Goal: Navigation & Orientation: Find specific page/section

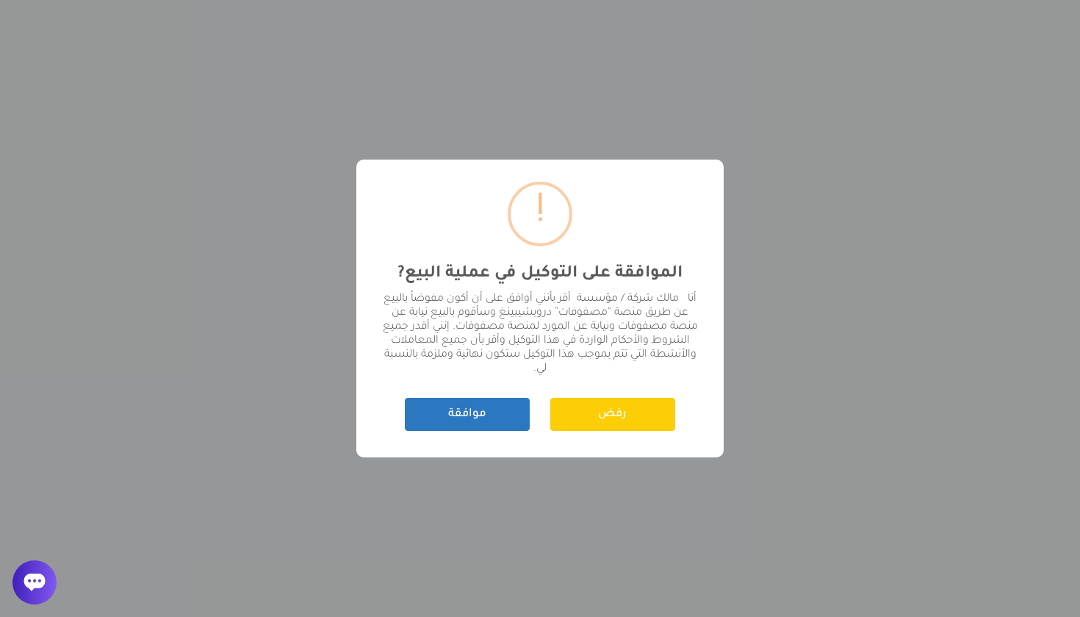
click at [466, 409] on button "موافقة" at bounding box center [467, 414] width 125 height 33
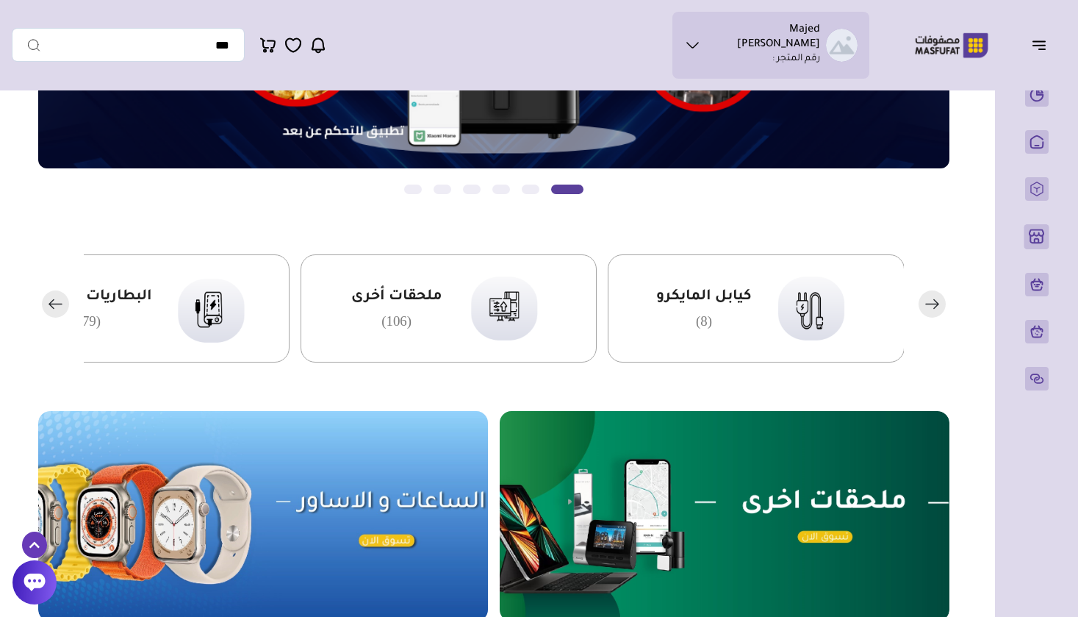
scroll to position [226, 0]
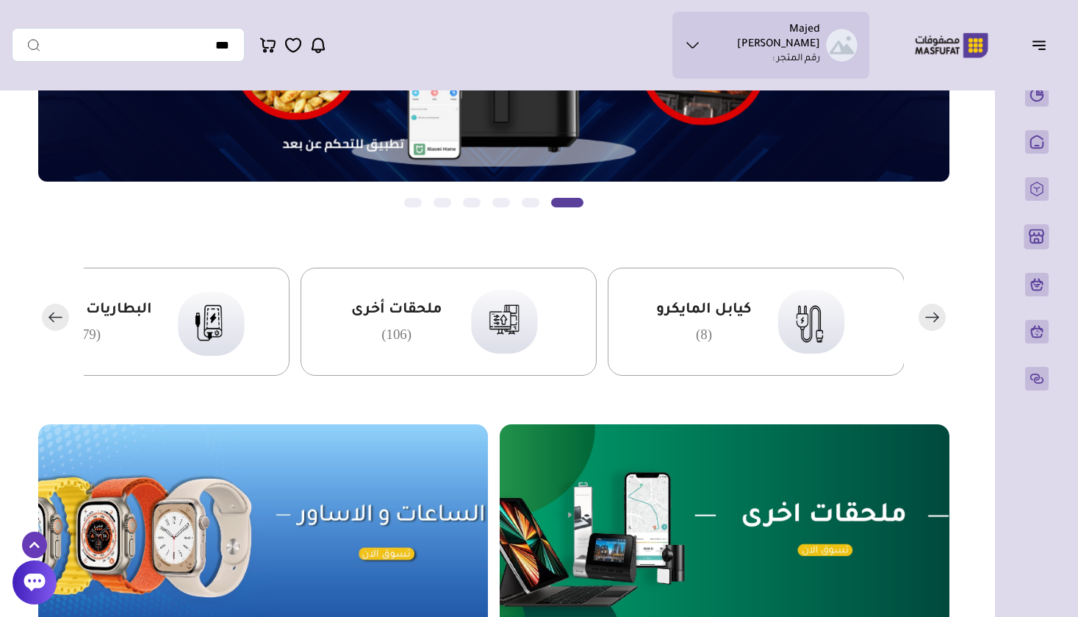
click at [52, 309] on rect "button" at bounding box center [55, 317] width 27 height 27
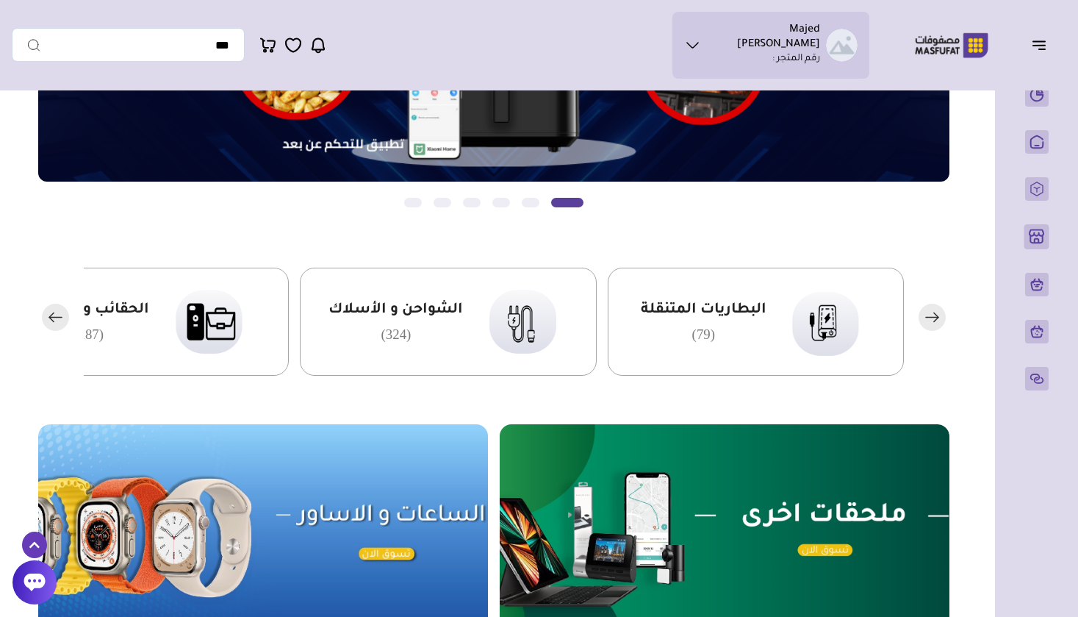
click at [52, 309] on rect "button" at bounding box center [55, 317] width 27 height 27
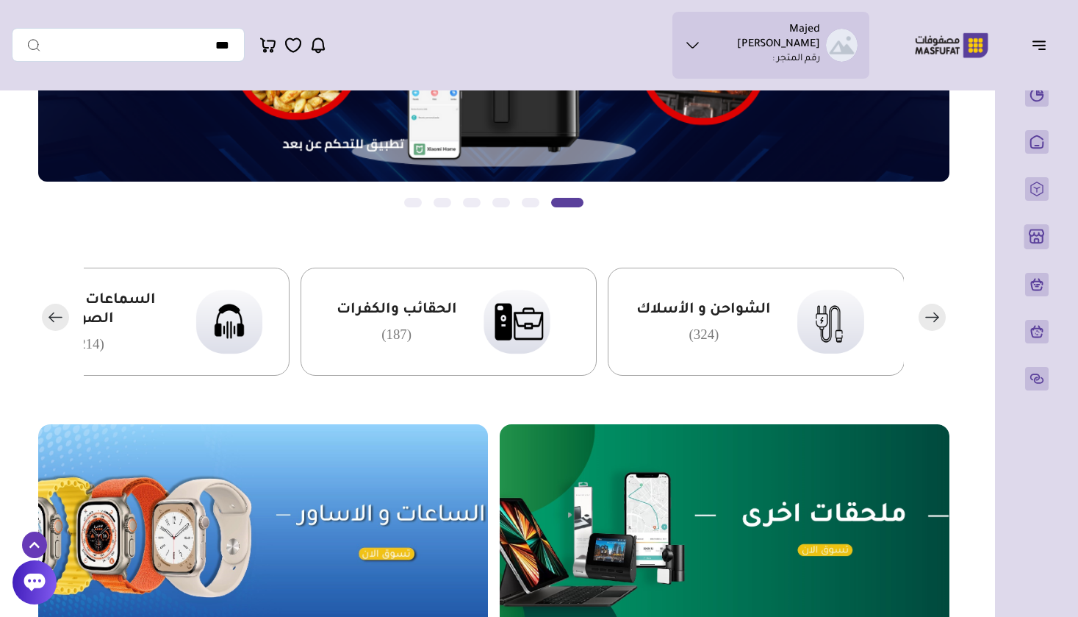
click at [52, 309] on rect "button" at bounding box center [55, 317] width 27 height 27
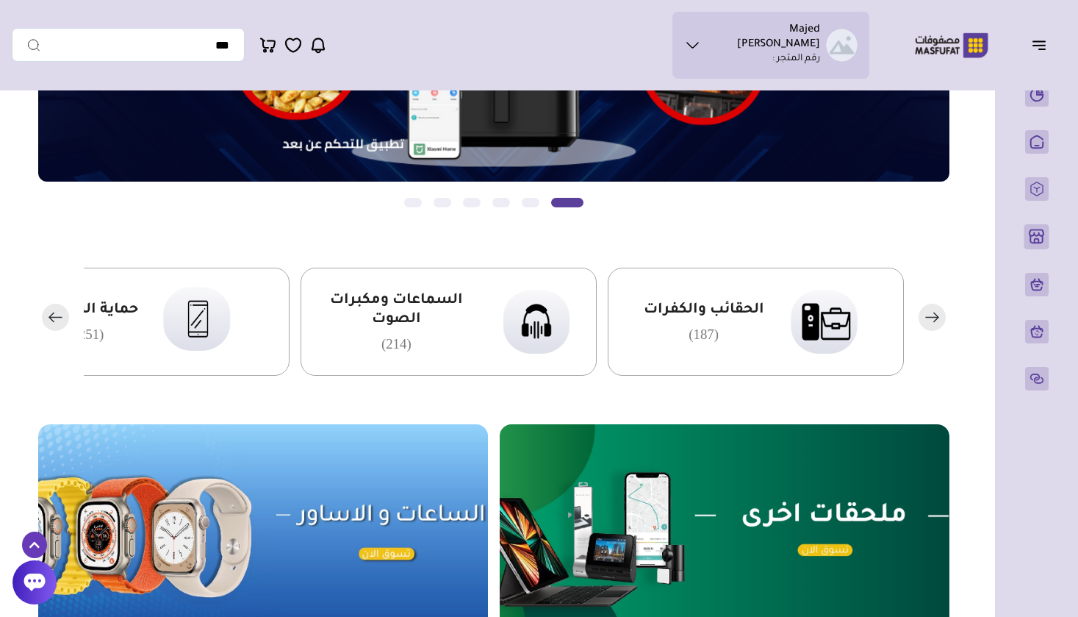
click at [52, 309] on rect "button" at bounding box center [55, 317] width 27 height 27
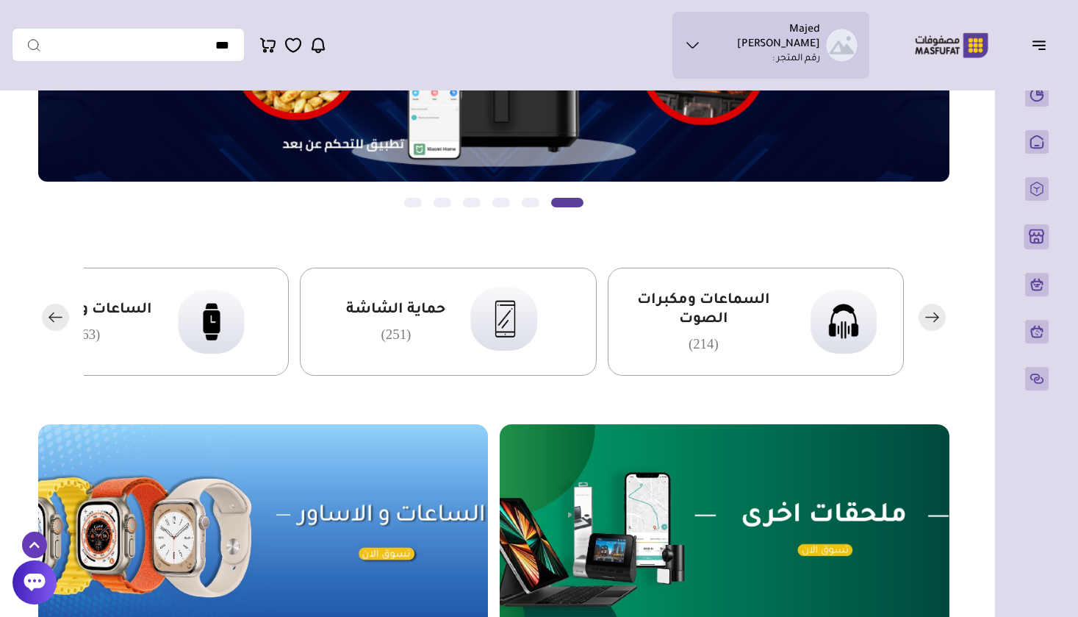
click at [52, 309] on rect "button" at bounding box center [55, 317] width 27 height 27
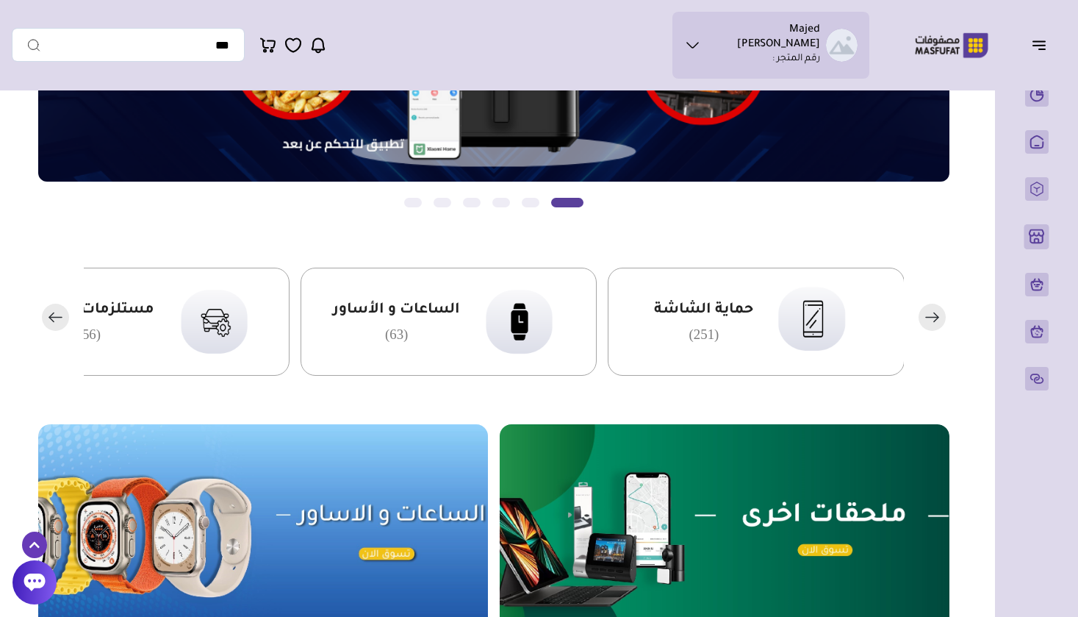
click at [52, 309] on rect "button" at bounding box center [55, 317] width 27 height 27
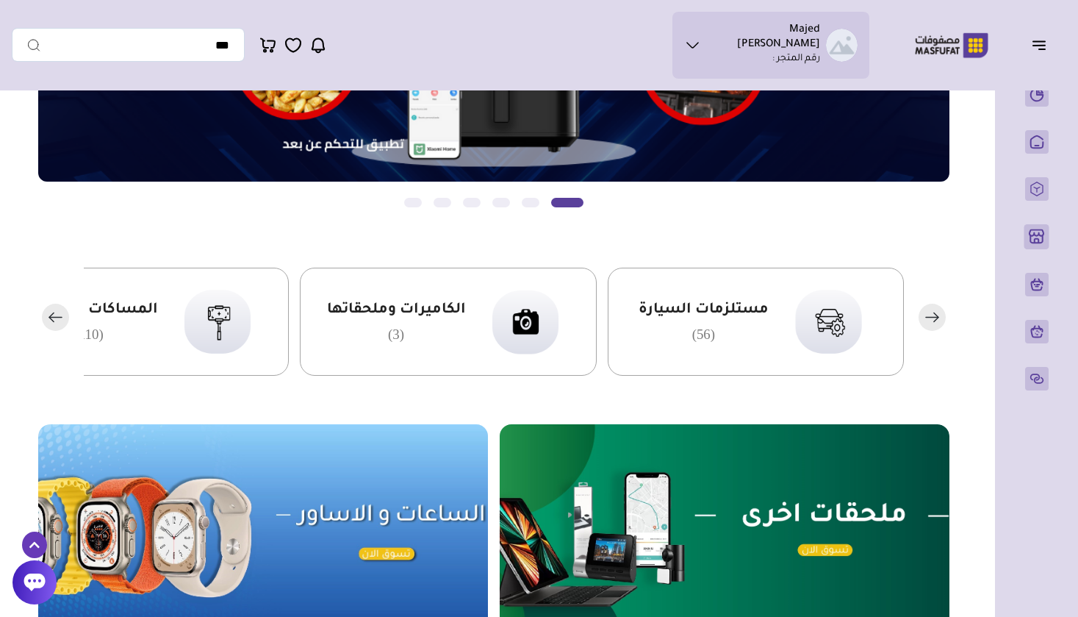
click at [52, 309] on rect "button" at bounding box center [55, 317] width 27 height 27
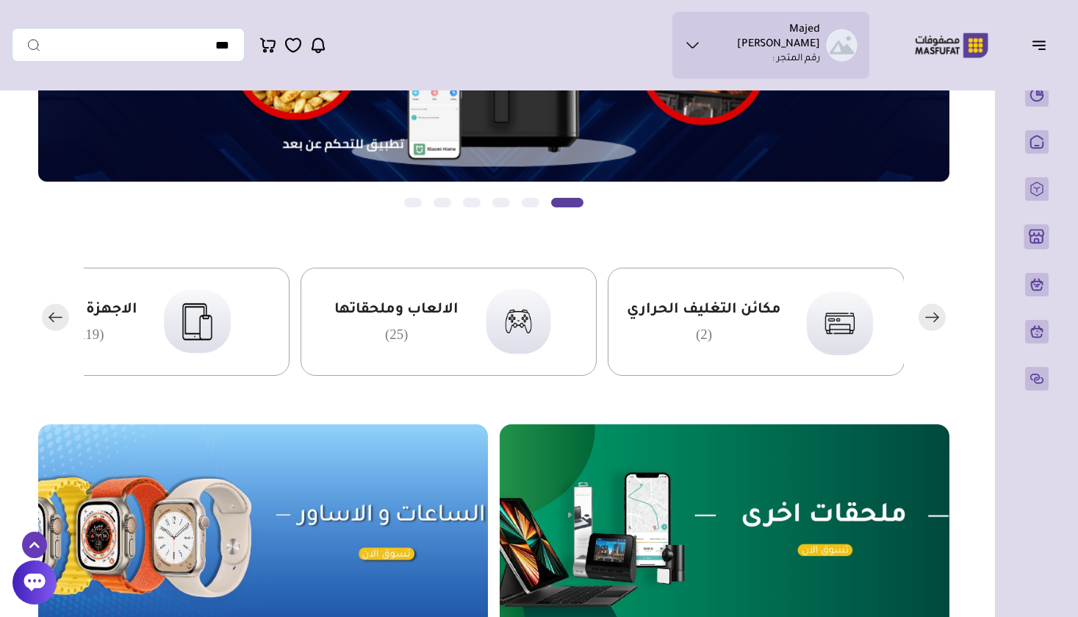
click at [52, 309] on rect "button" at bounding box center [55, 317] width 27 height 27
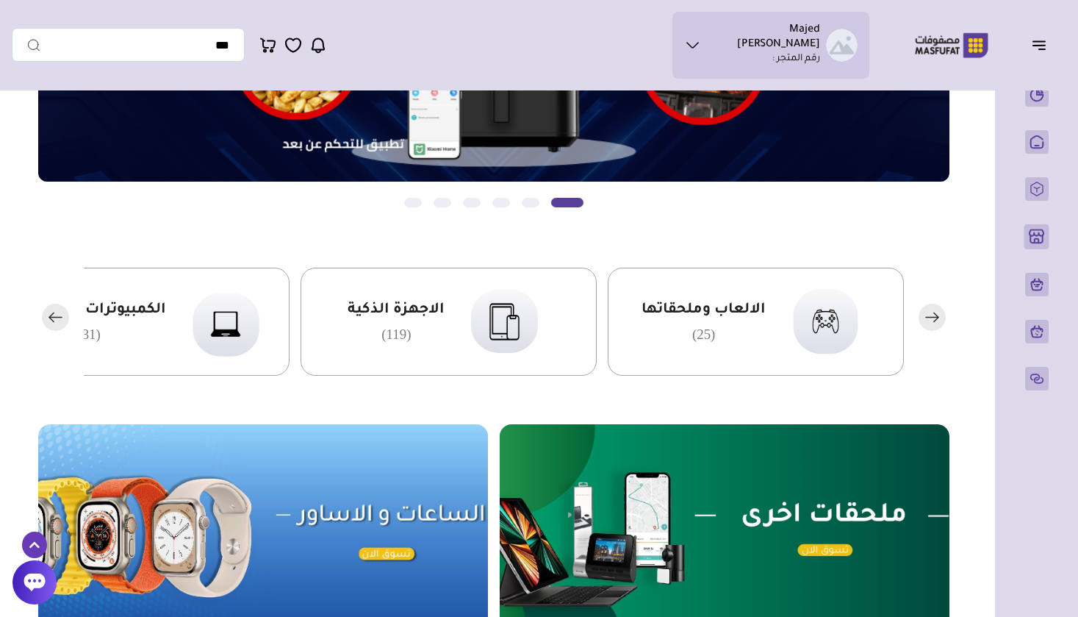
click at [58, 317] on icon "button" at bounding box center [55, 317] width 12 height 0
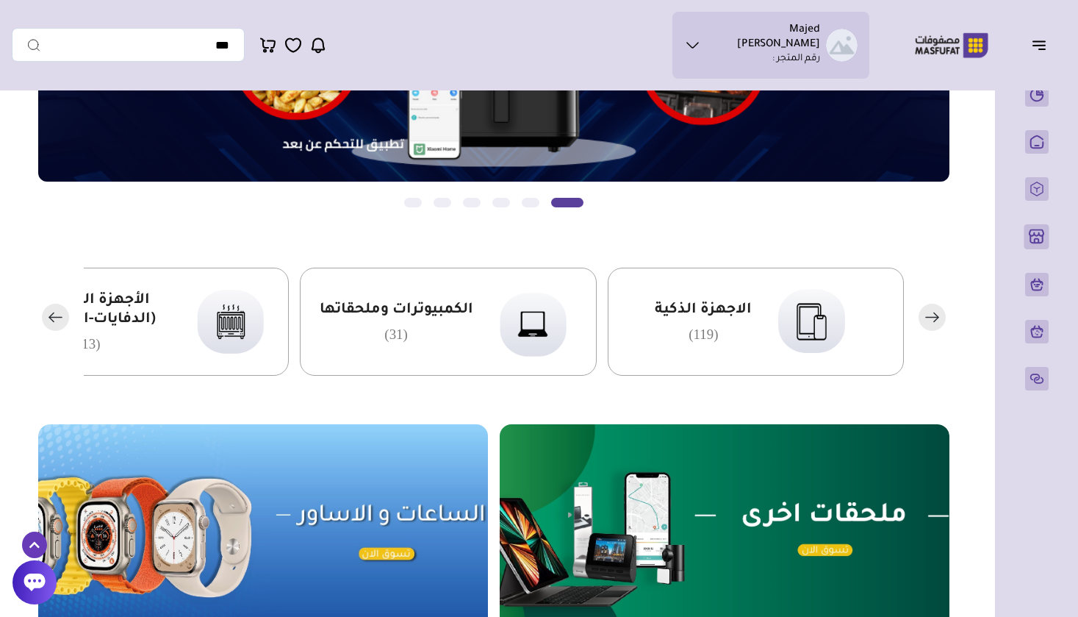
click at [364, 306] on span "الكمبيوترات وملحقاتها" at bounding box center [397, 310] width 154 height 19
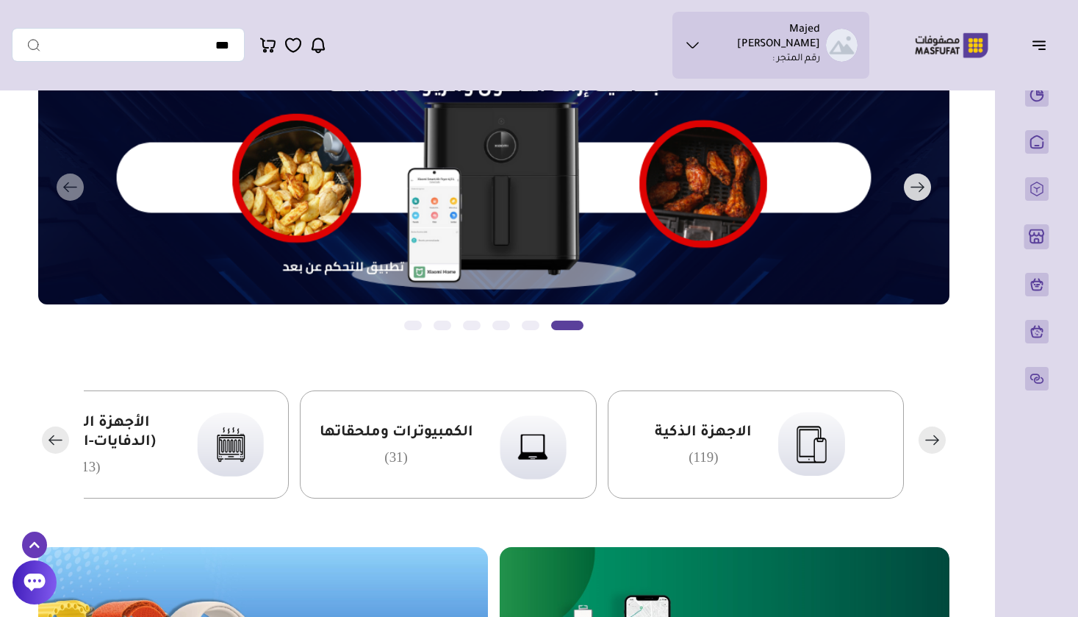
scroll to position [104, 0]
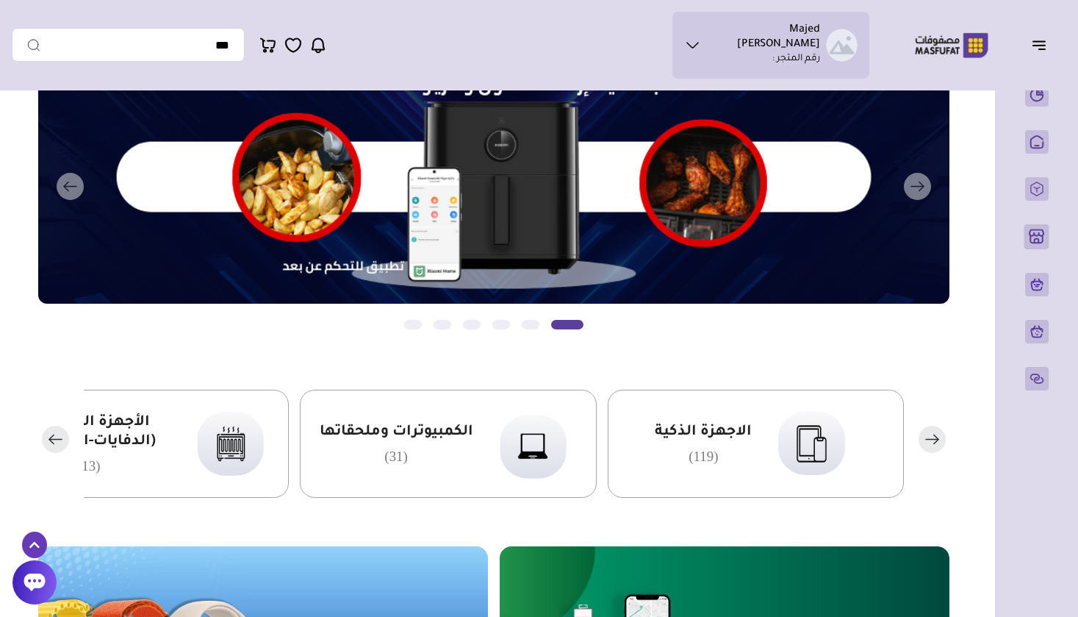
click at [696, 442] on div "الاجهزة الذكية (119)" at bounding box center [703, 444] width 97 height 42
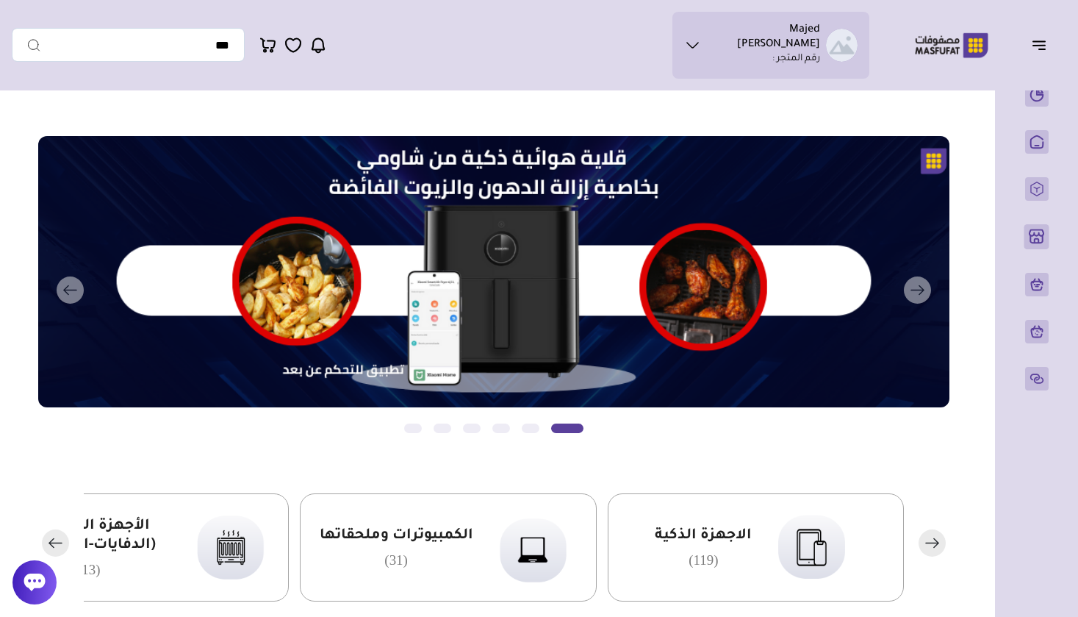
click at [57, 542] on icon "button" at bounding box center [55, 542] width 12 height 0
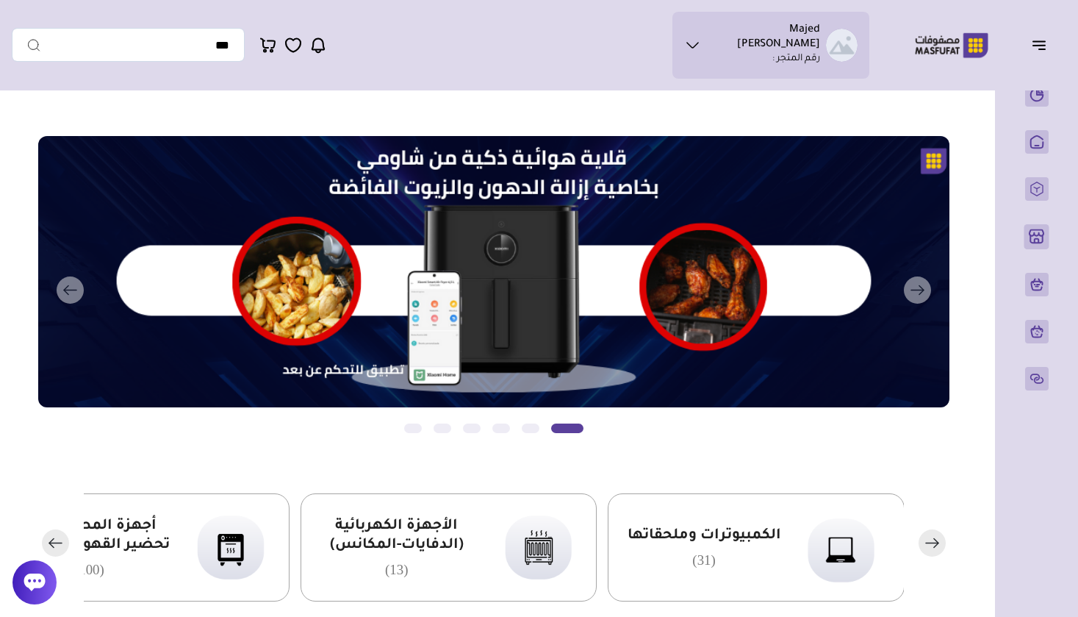
click at [376, 537] on span "الأجهزة الكهربائية (الدفايات-المكانس)" at bounding box center [396, 536] width 161 height 38
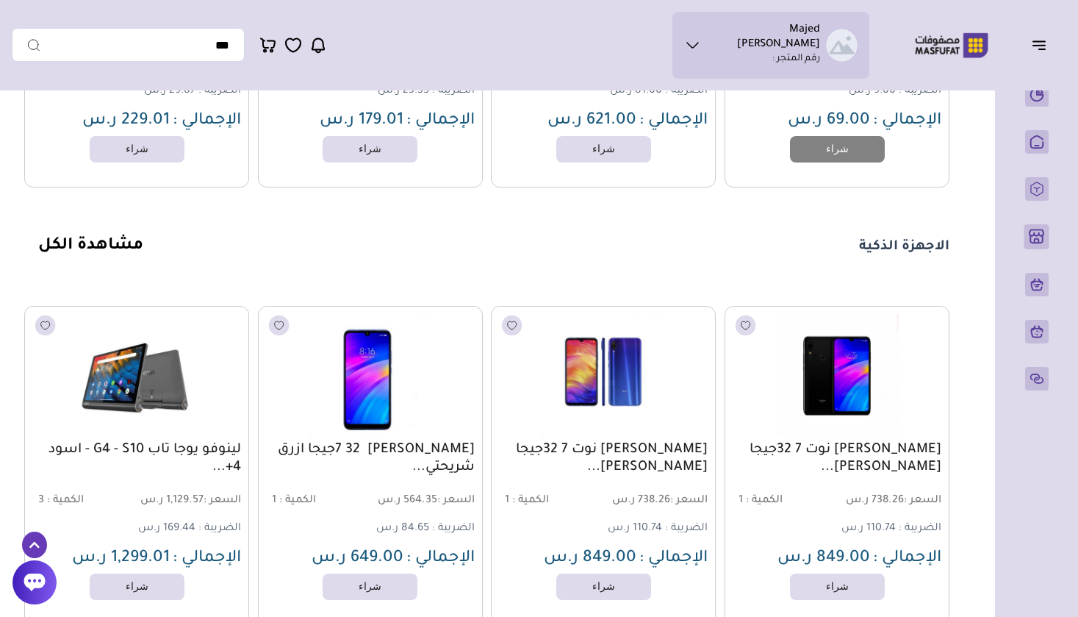
scroll to position [6591, 0]
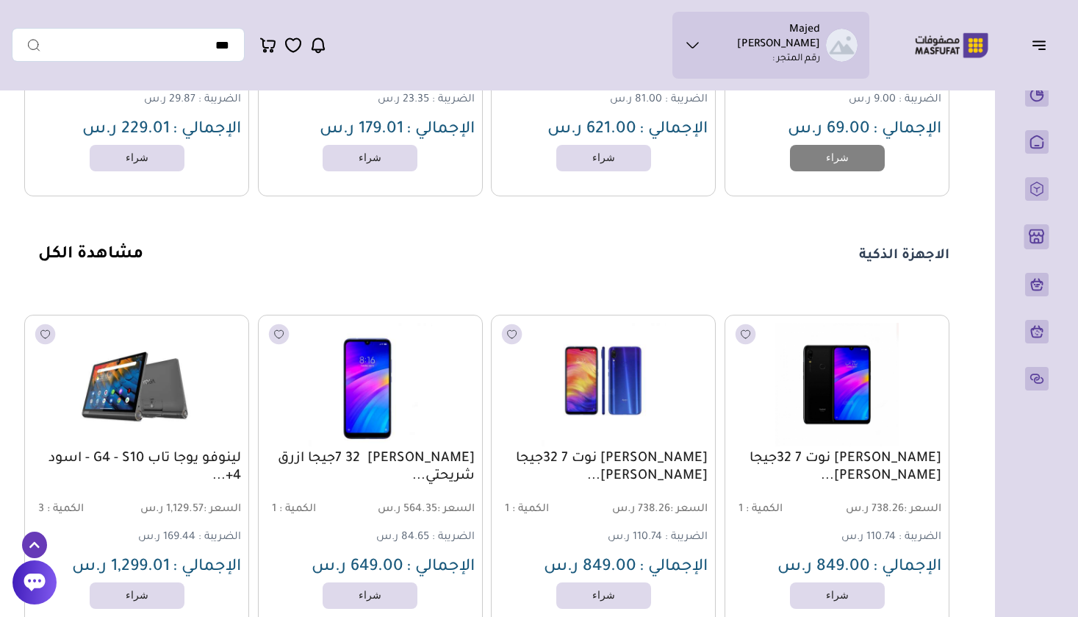
click at [79, 254] on link "مشاهدة الكل" at bounding box center [90, 255] width 105 height 18
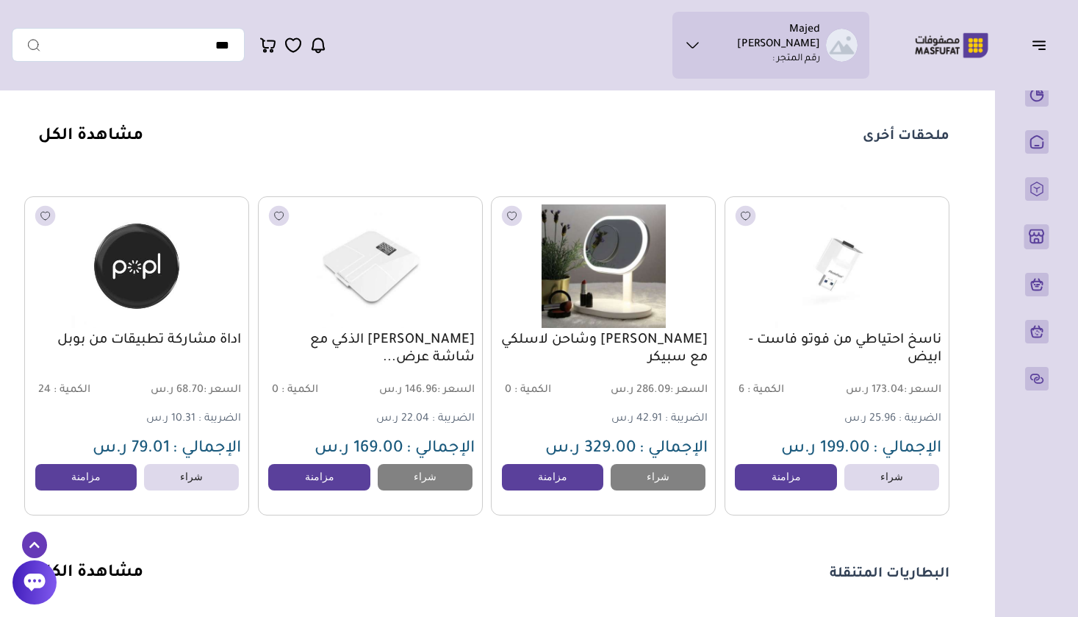
scroll to position [1015, 0]
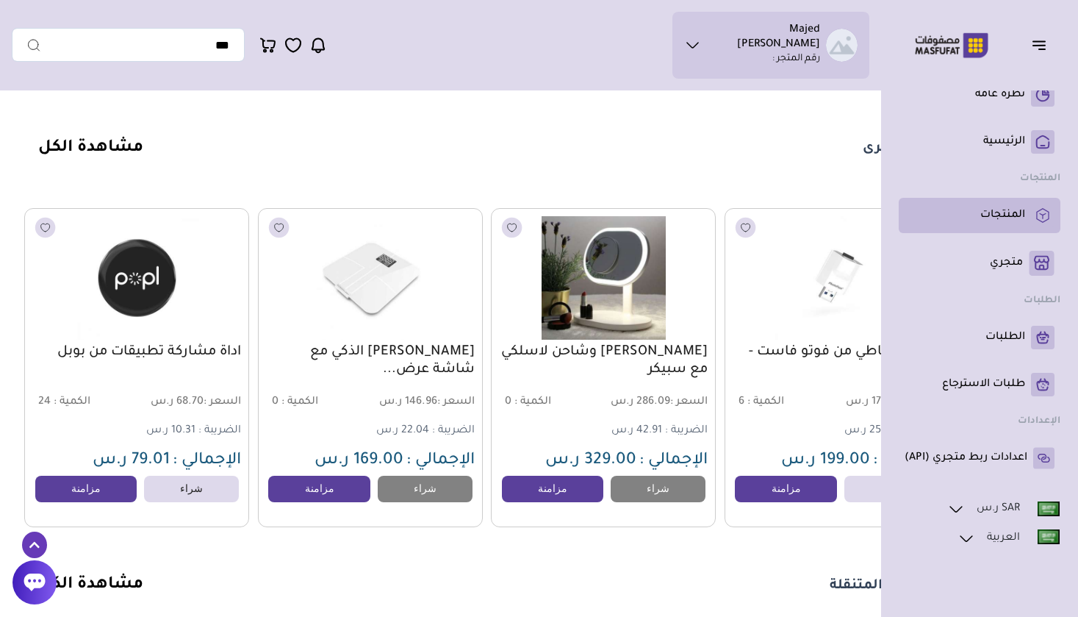
click at [998, 227] on li "المنتجات" at bounding box center [980, 215] width 162 height 35
click at [1012, 217] on p "المنتجات" at bounding box center [1002, 215] width 45 height 15
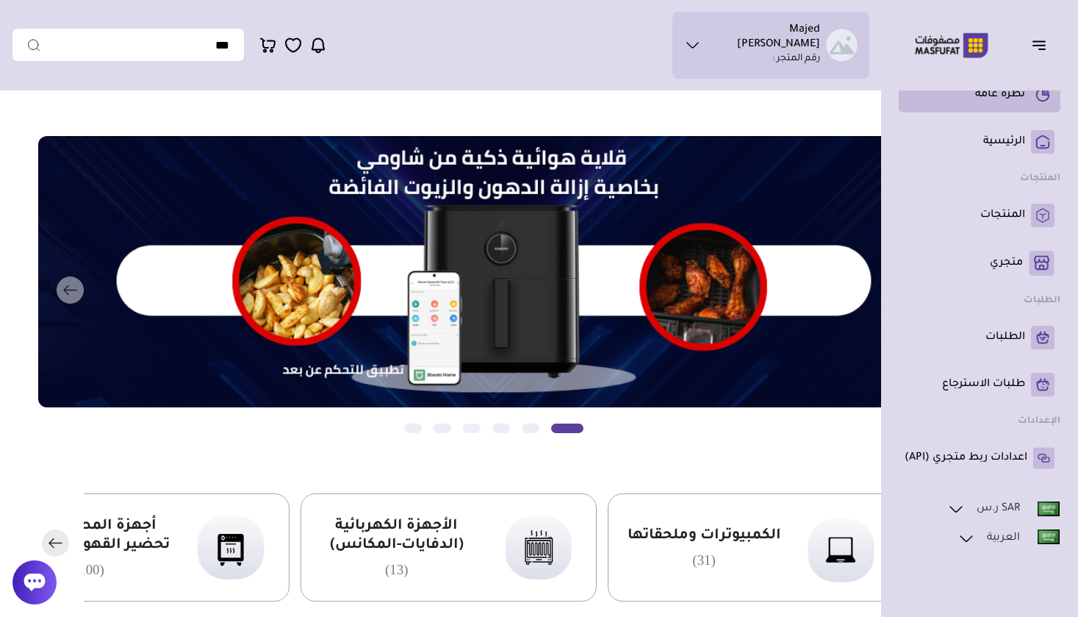
click at [950, 99] on link "نظرة عامة" at bounding box center [980, 95] width 150 height 24
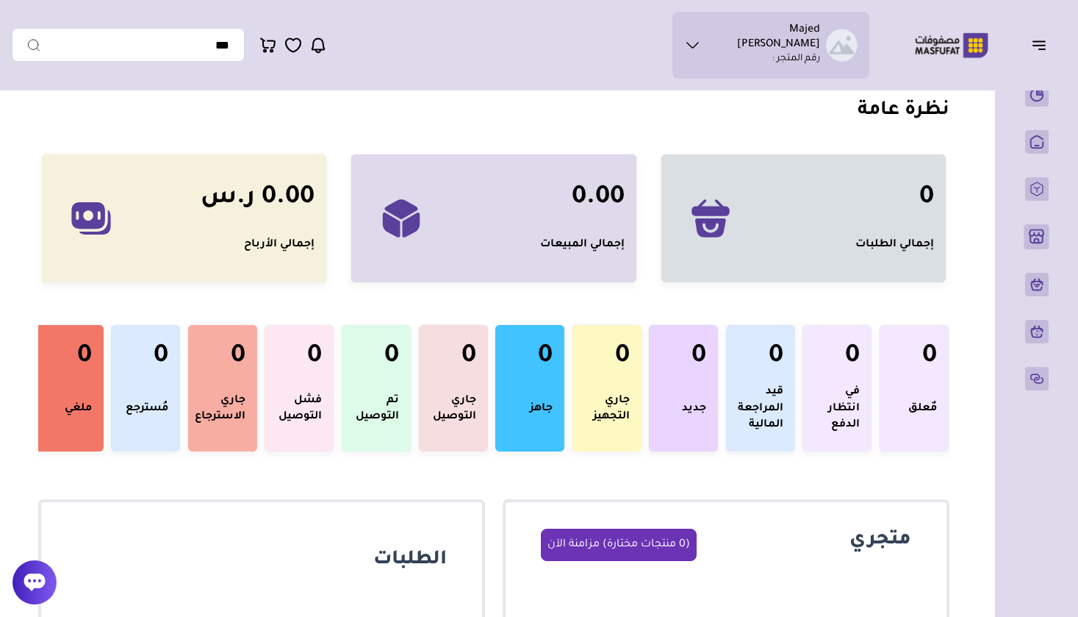
click at [715, 47] on ul "Majed Alanazi رقم المتجر :" at bounding box center [770, 45] width 173 height 43
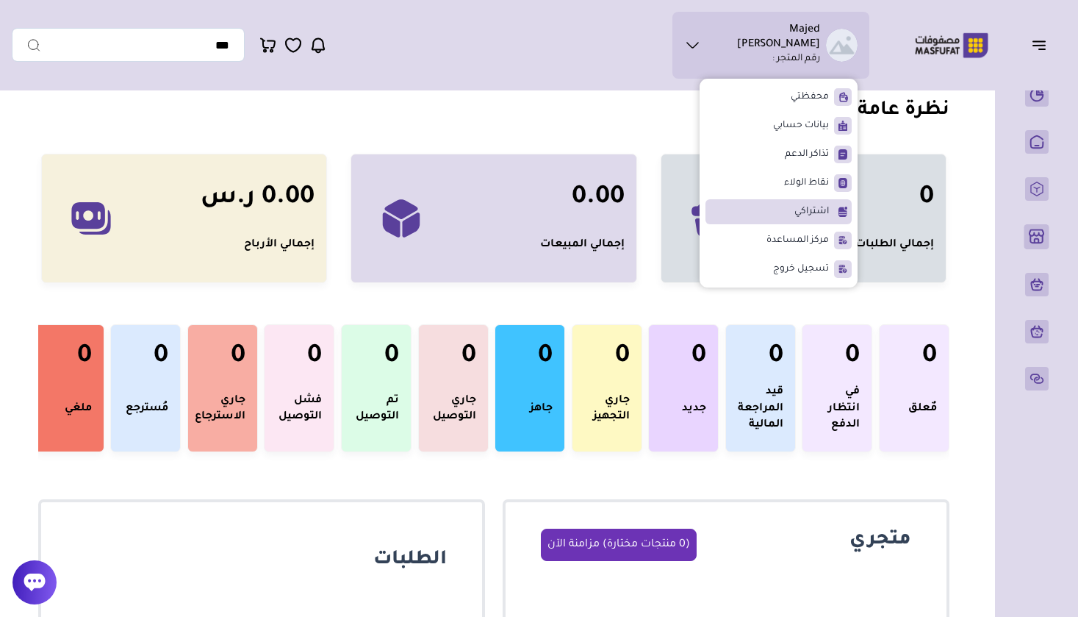
click at [781, 199] on li "اشتراكي" at bounding box center [779, 211] width 146 height 25
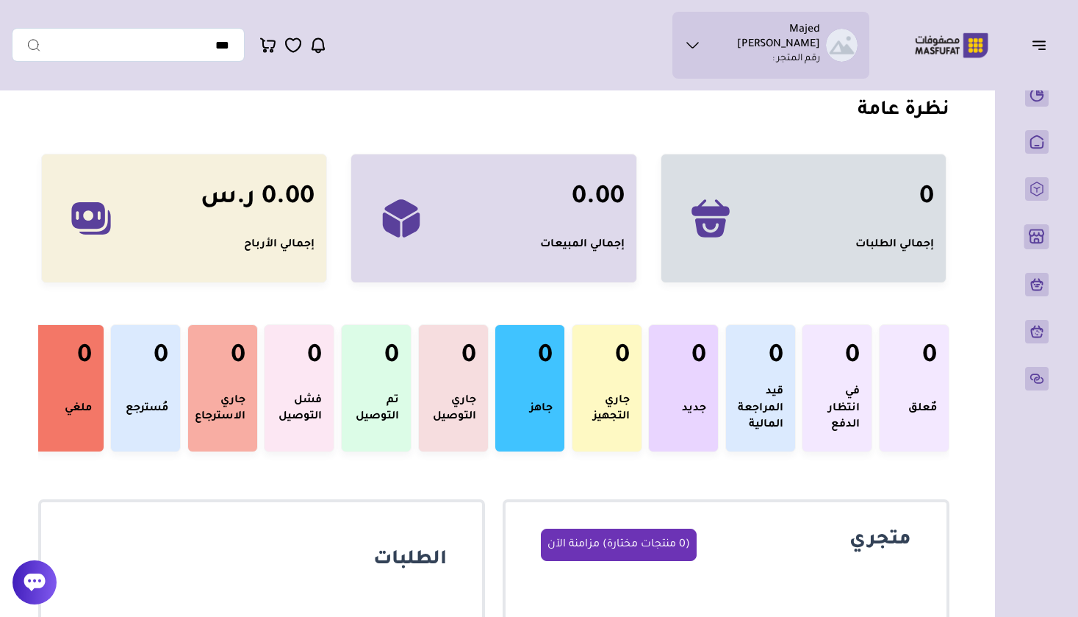
click at [701, 36] on icon at bounding box center [692, 45] width 17 height 18
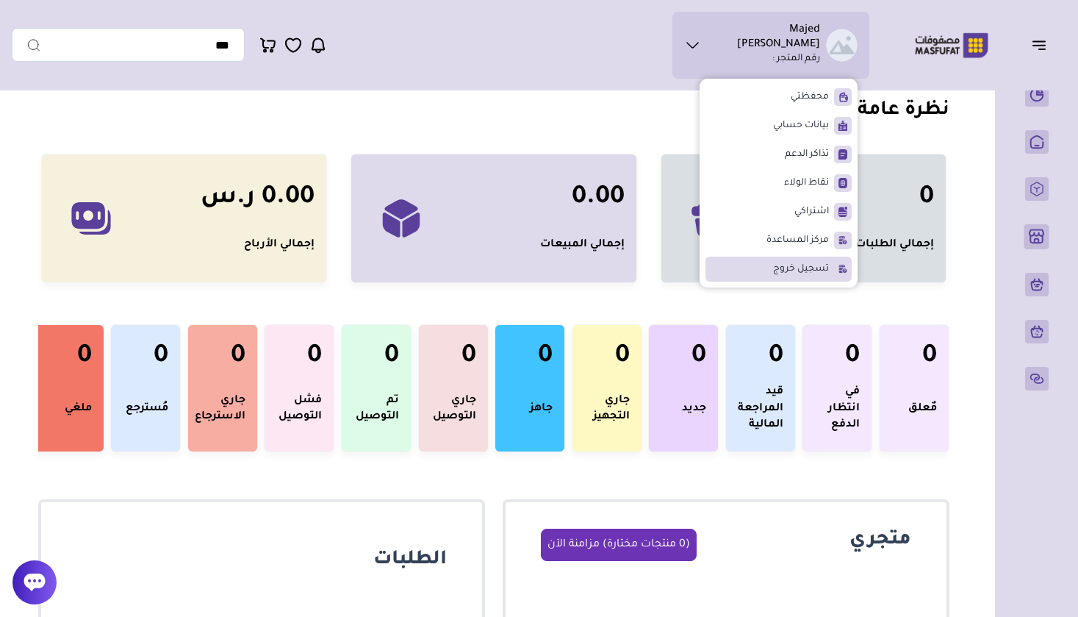
click at [736, 257] on li "تسجيل خروج" at bounding box center [779, 269] width 146 height 25
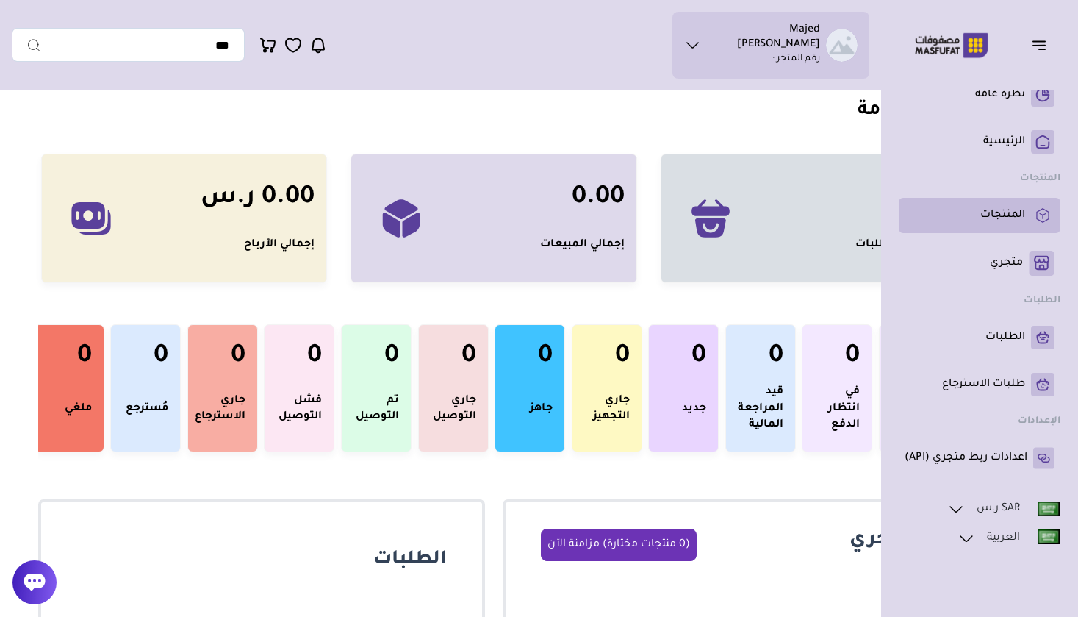
click at [1019, 226] on link "المنتجات" at bounding box center [980, 216] width 150 height 24
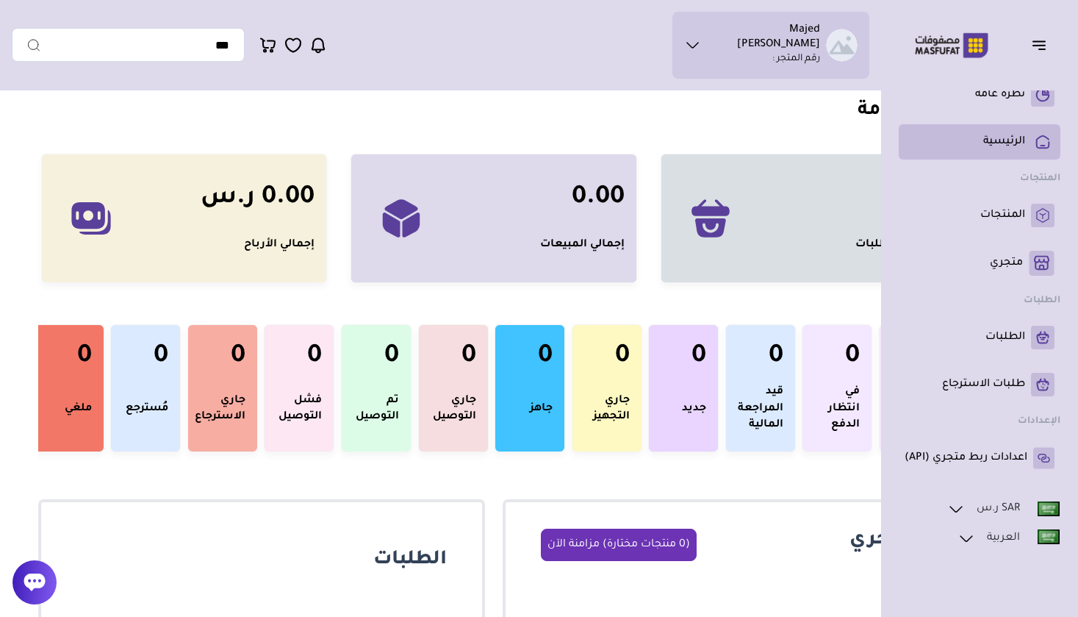
click at [1002, 144] on p "الرئيسية" at bounding box center [1004, 141] width 42 height 15
